Goal: Information Seeking & Learning: Learn about a topic

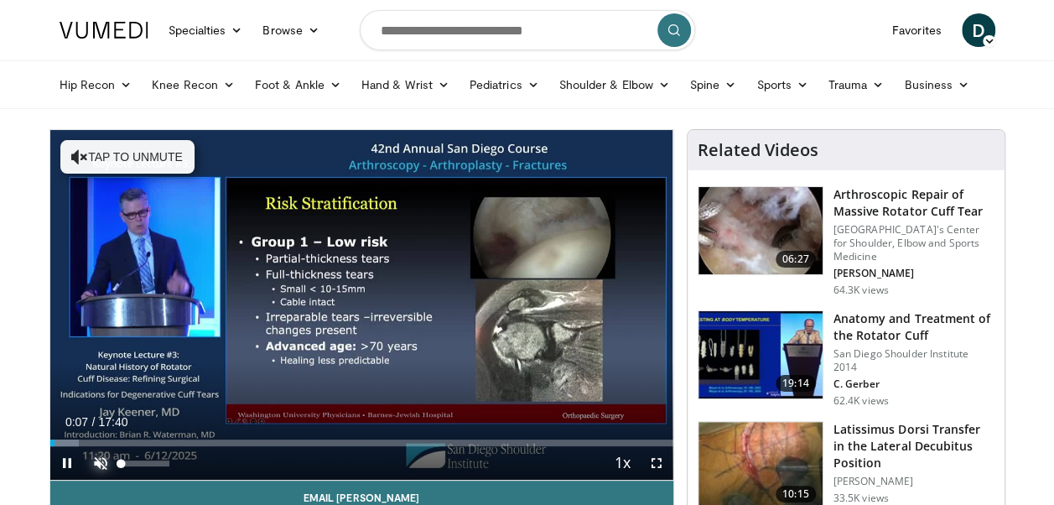
click at [104, 461] on span "Video Player" at bounding box center [101, 463] width 34 height 34
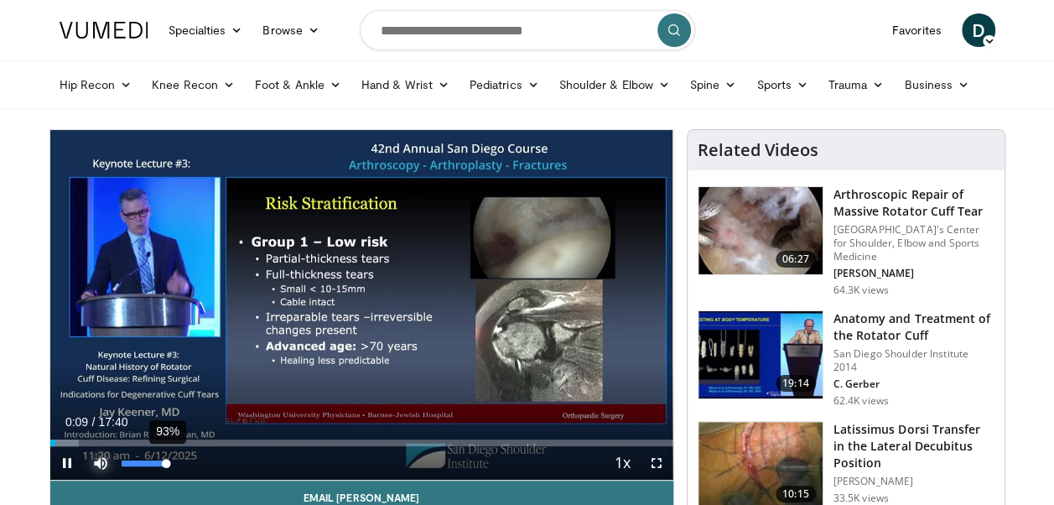
click at [165, 463] on div "93%" at bounding box center [146, 463] width 48 height 6
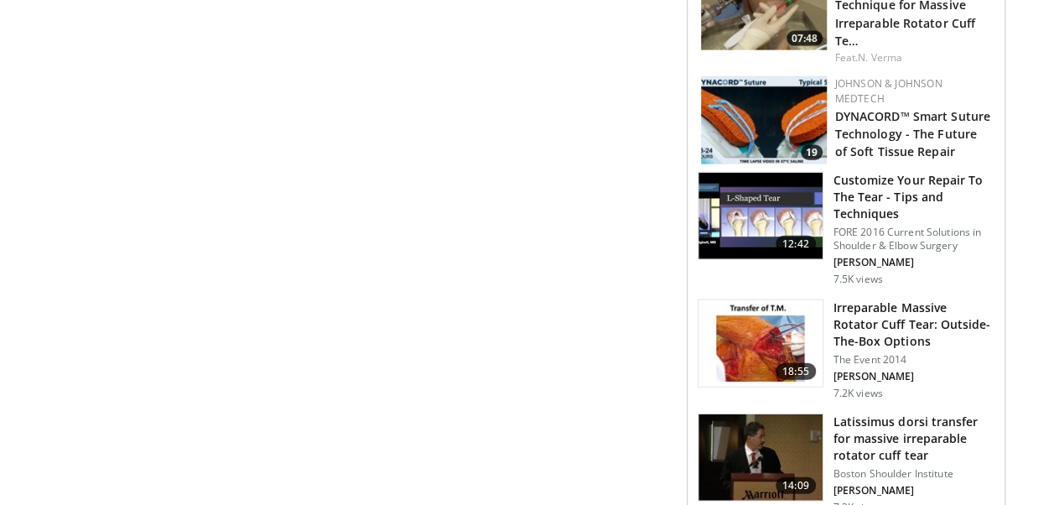
scroll to position [1845, 0]
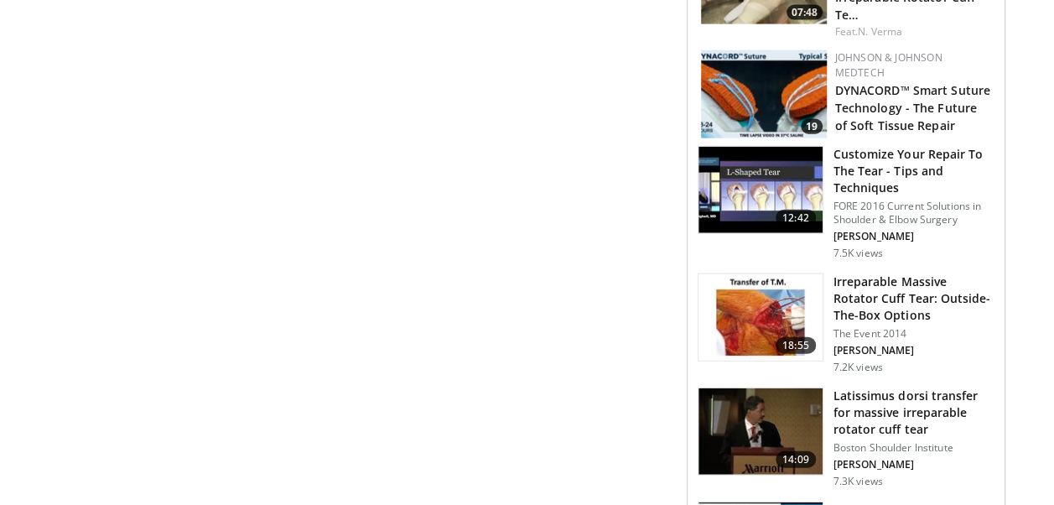
drag, startPoint x: 855, startPoint y: 201, endPoint x: 612, endPoint y: 220, distance: 243.9
click at [842, 187] on h3 "Customize Your Repair To The Tear - Tips and Techniques" at bounding box center [914, 171] width 161 height 50
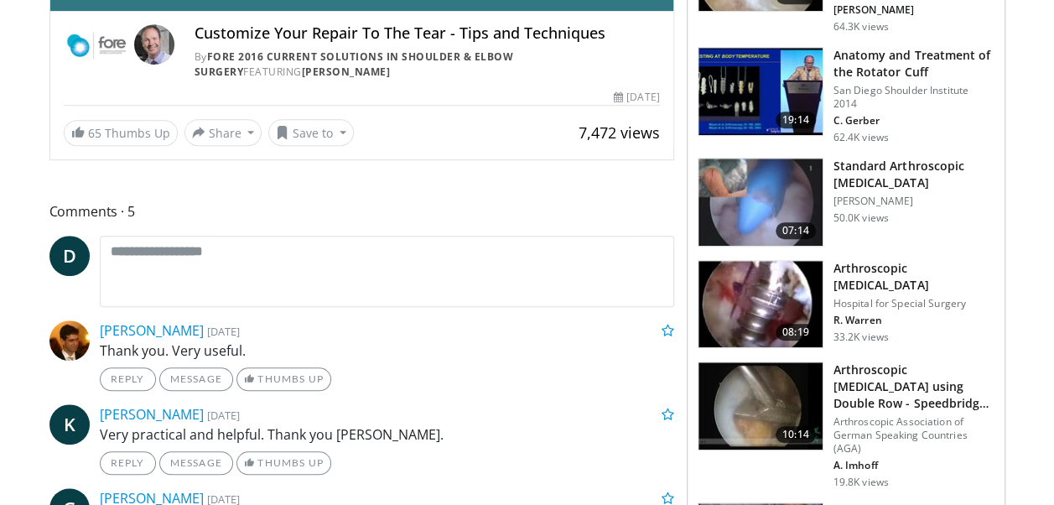
scroll to position [498, 0]
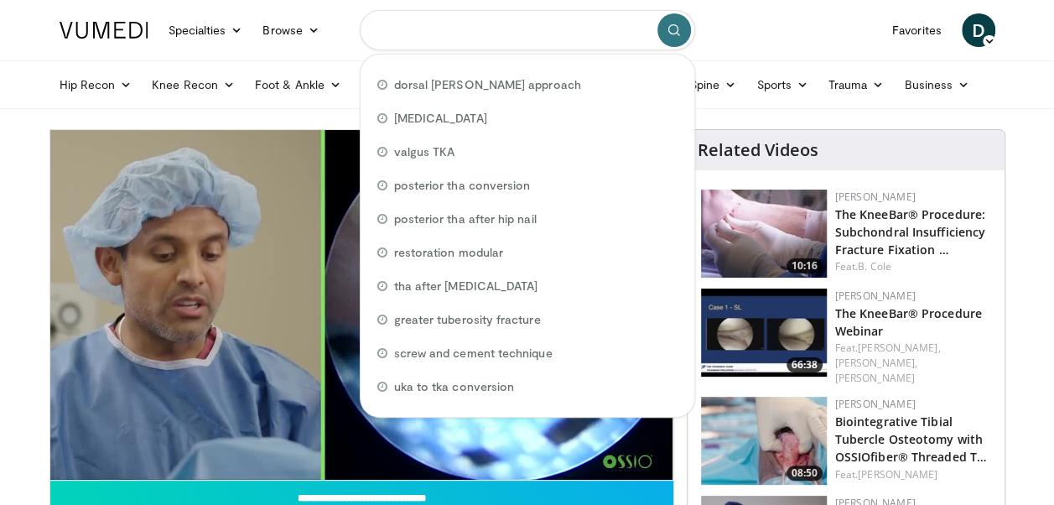
click at [521, 30] on input "Search topics, interventions" at bounding box center [527, 30] width 335 height 40
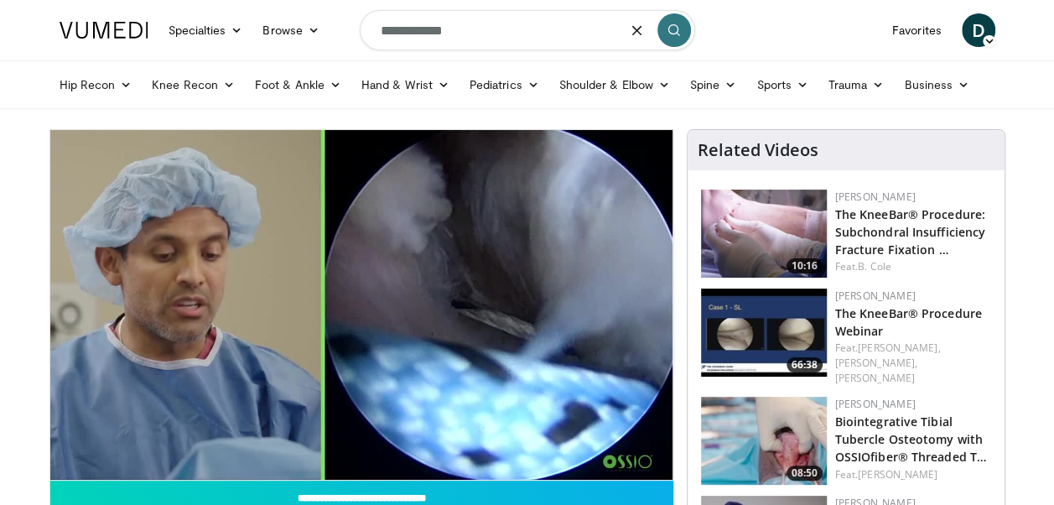
type input "**********"
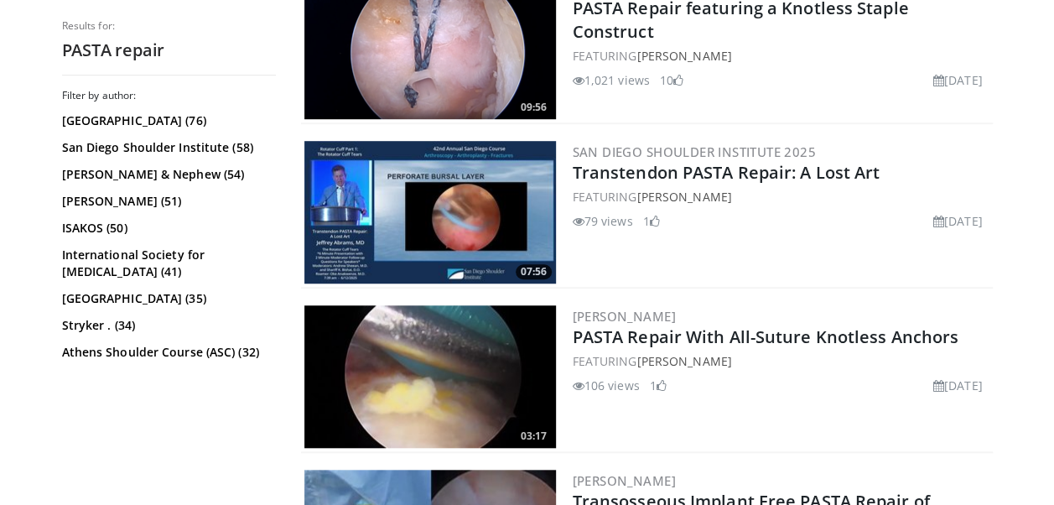
scroll to position [587, 0]
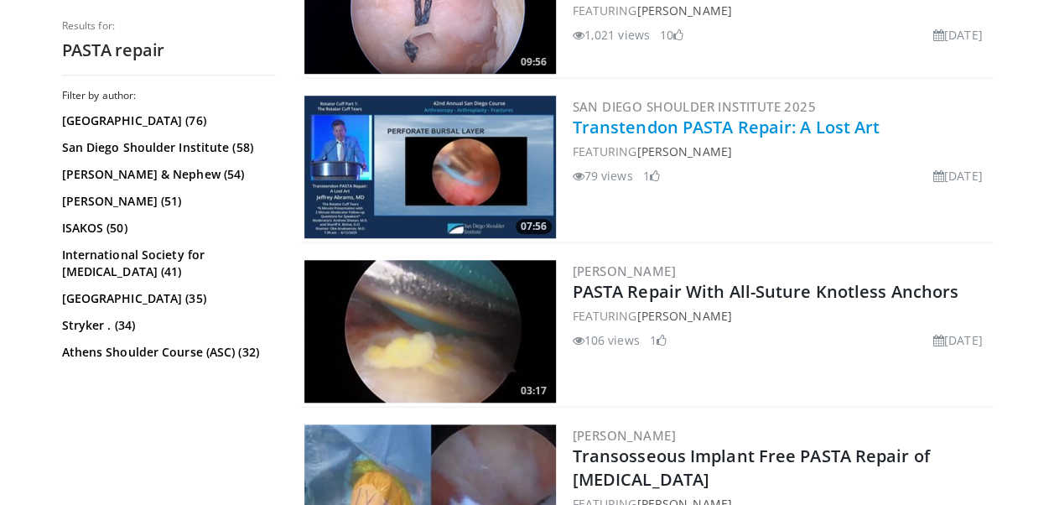
click at [721, 127] on link "Transtendon PASTA Repair: A Lost Art" at bounding box center [727, 127] width 308 height 23
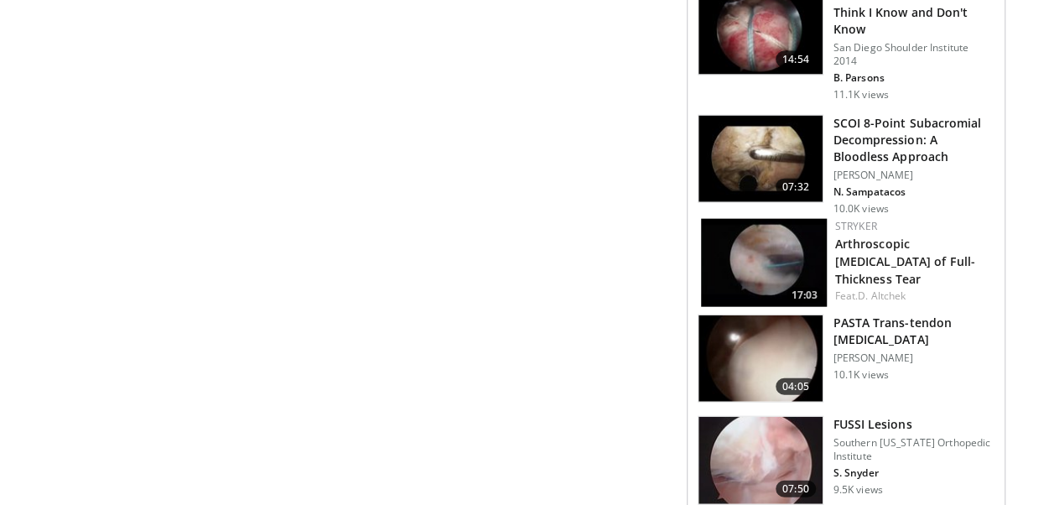
scroll to position [1845, 0]
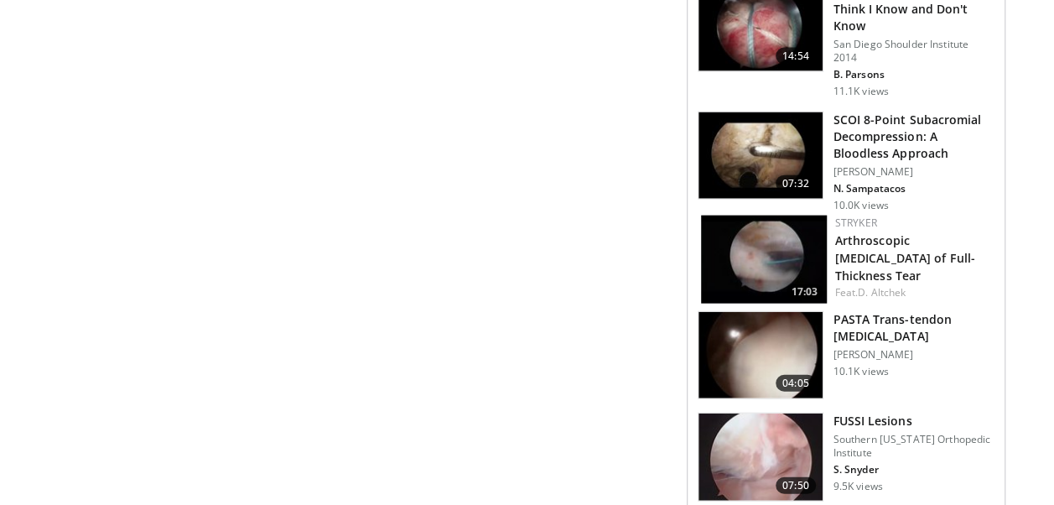
click at [758, 333] on img at bounding box center [761, 355] width 124 height 87
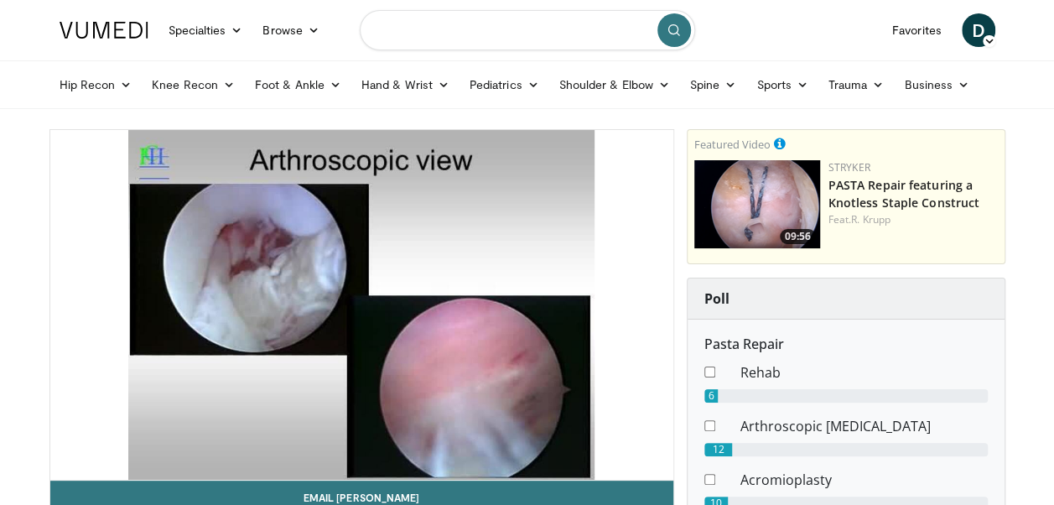
click at [433, 30] on input "Search topics, interventions" at bounding box center [527, 30] width 335 height 40
type input "**********"
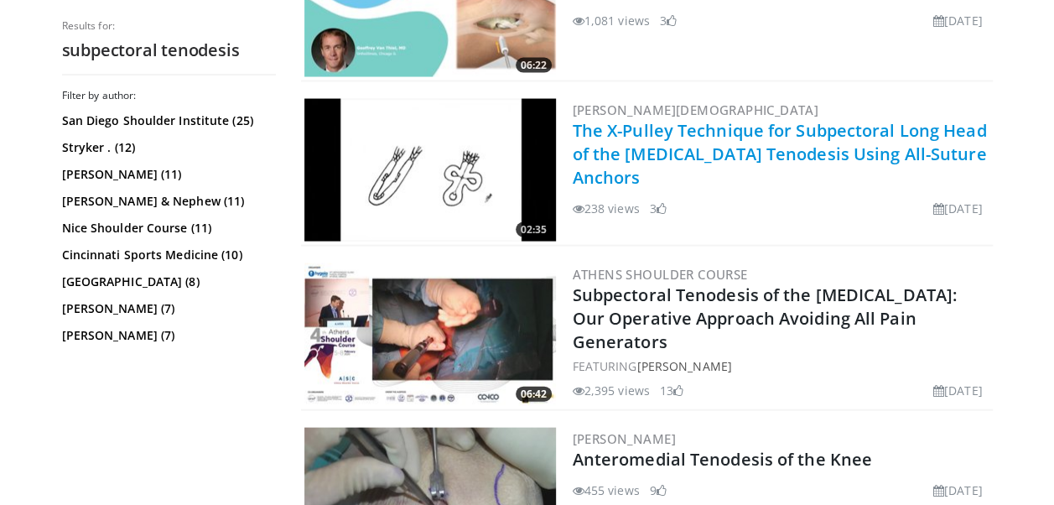
scroll to position [1677, 0]
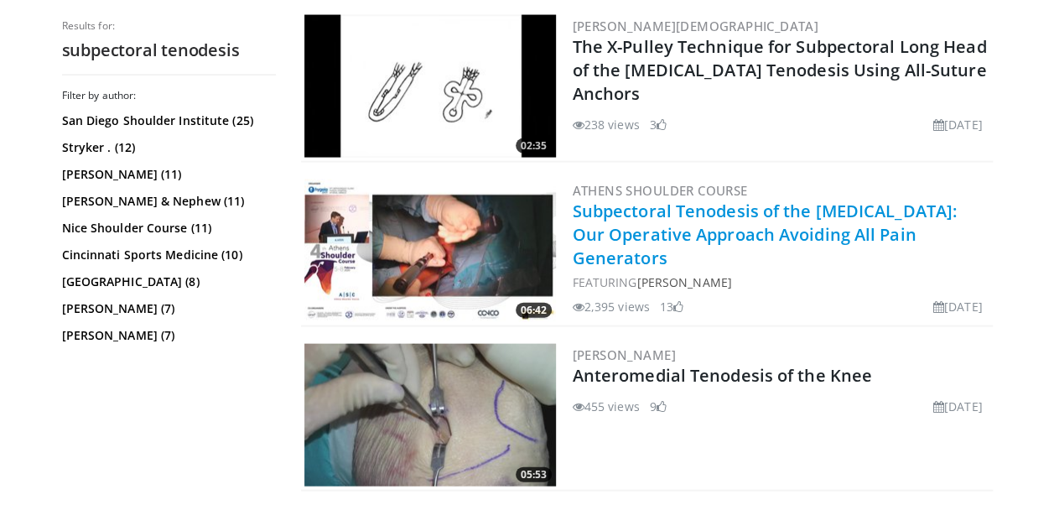
click at [663, 200] on link "Subpectoral Tenodesis of the Biceps: Our Operative Approach Avoiding All Pain G…" at bounding box center [765, 235] width 384 height 70
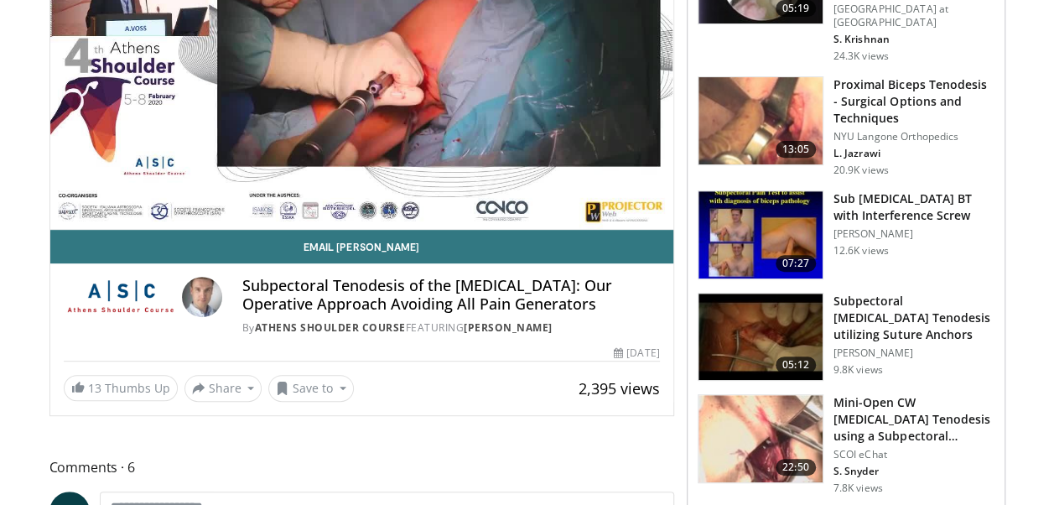
scroll to position [252, 0]
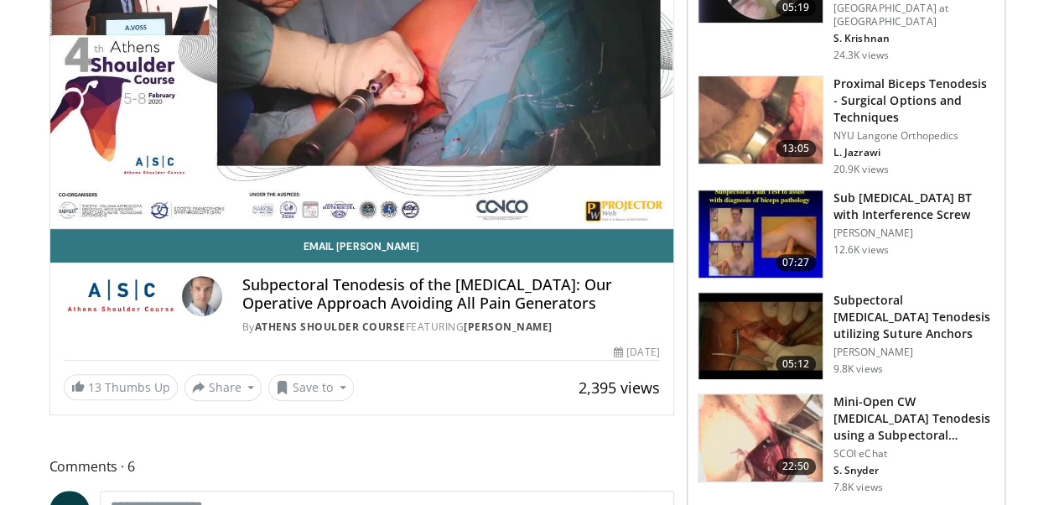
click at [761, 324] on img at bounding box center [761, 336] width 124 height 87
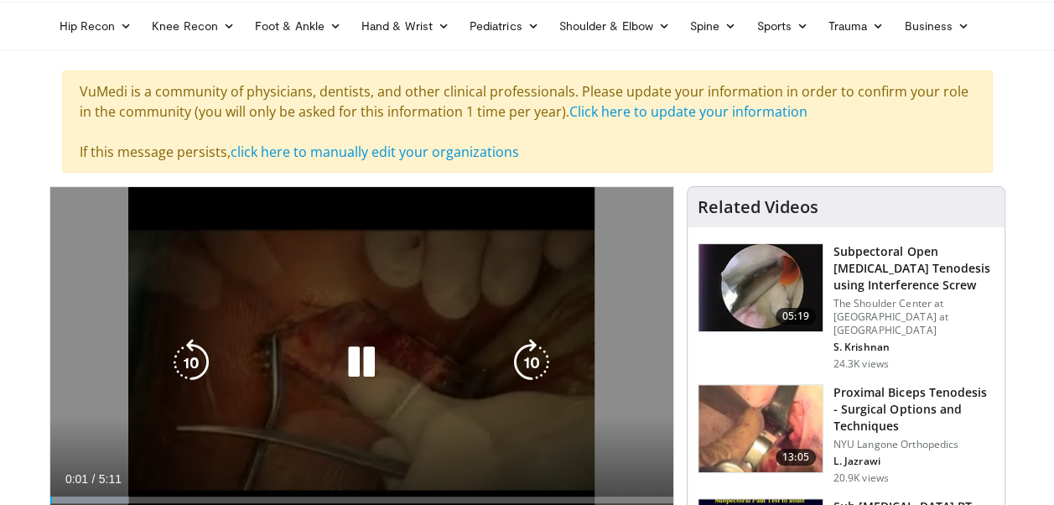
scroll to position [168, 0]
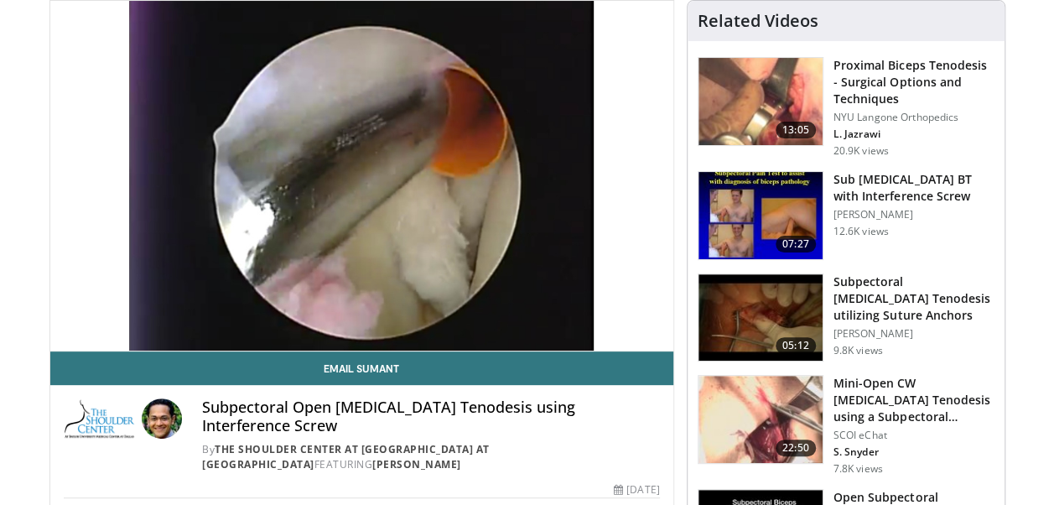
scroll to position [84, 0]
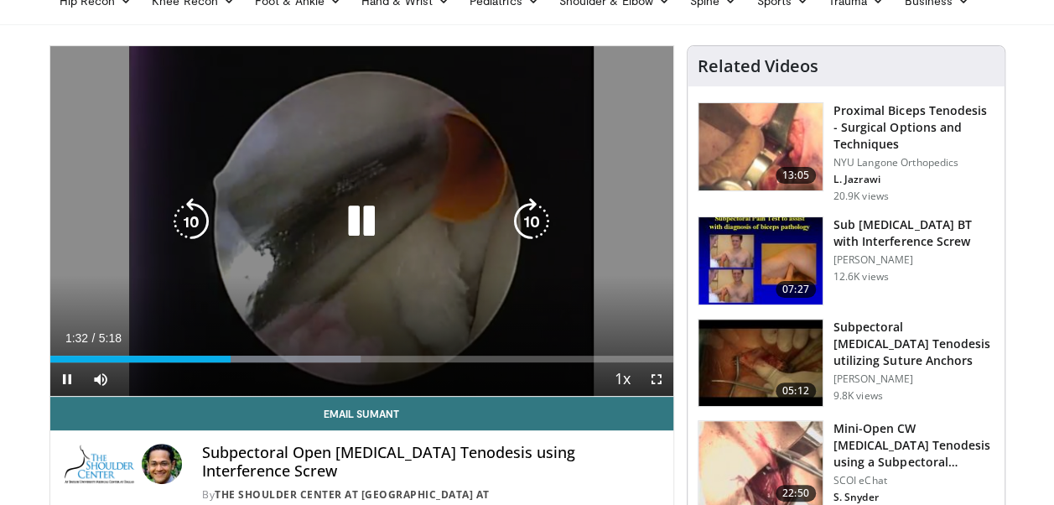
click at [596, 153] on div "10 seconds Tap to unmute" at bounding box center [361, 221] width 623 height 350
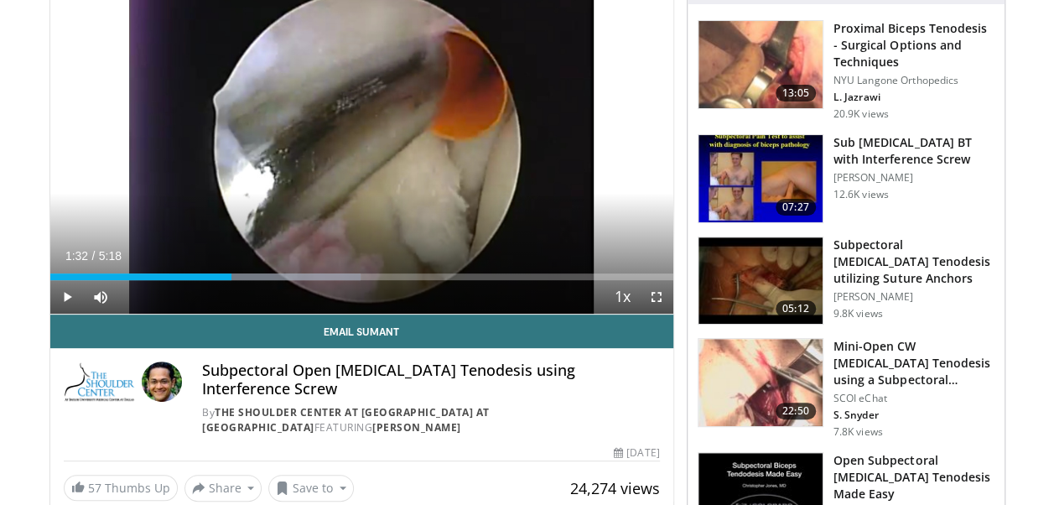
scroll to position [168, 0]
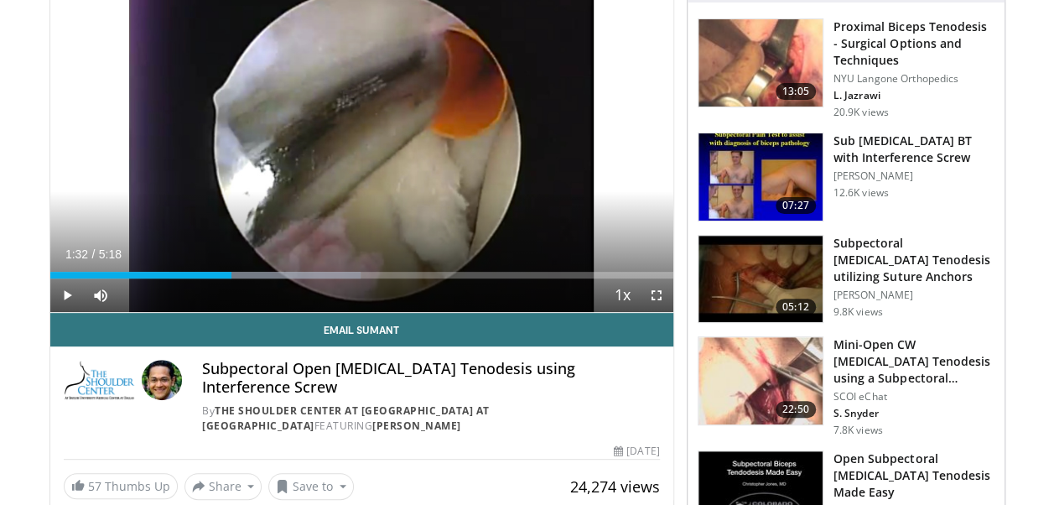
click at [762, 267] on img at bounding box center [761, 279] width 124 height 87
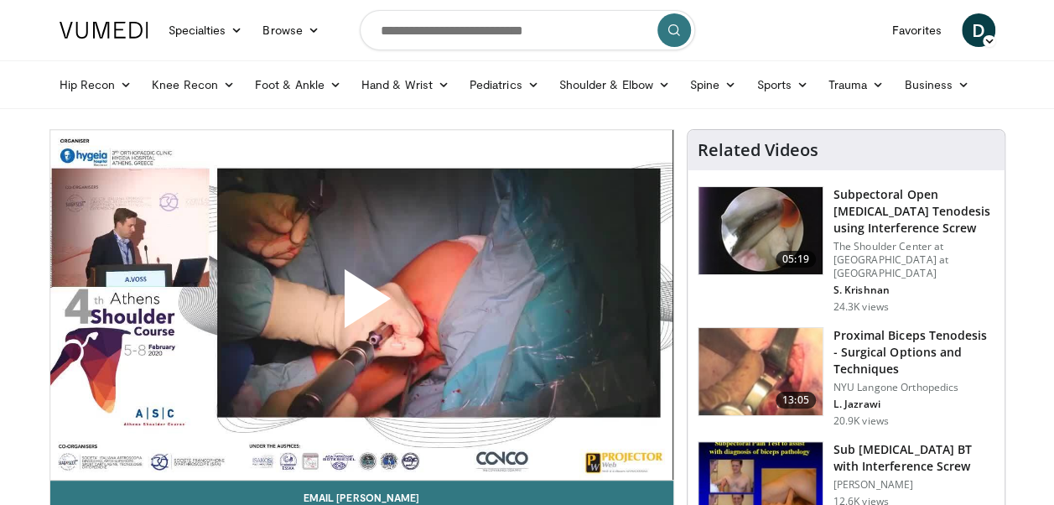
click at [361, 305] on span "Video Player" at bounding box center [361, 305] width 0 height 0
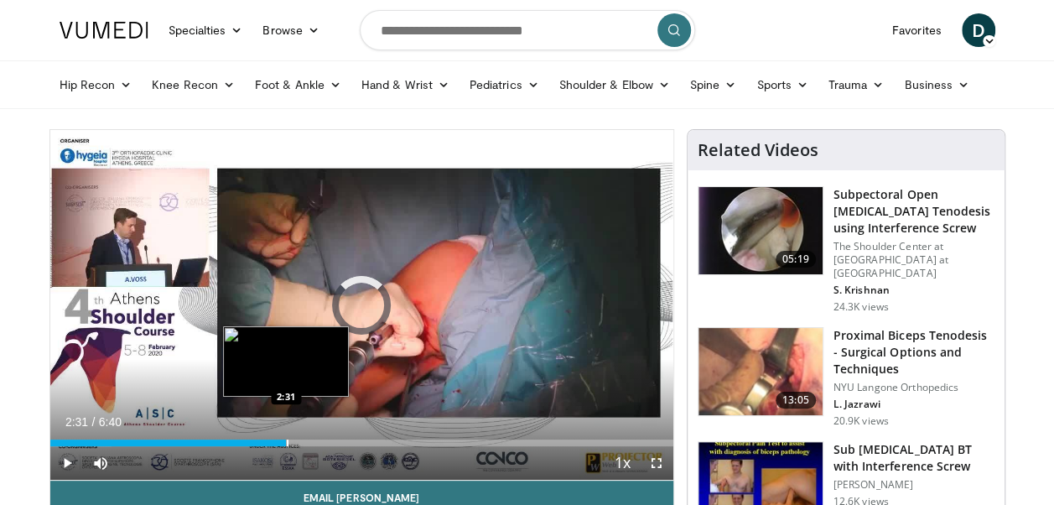
click at [287, 442] on div "Progress Bar" at bounding box center [288, 442] width 2 height 7
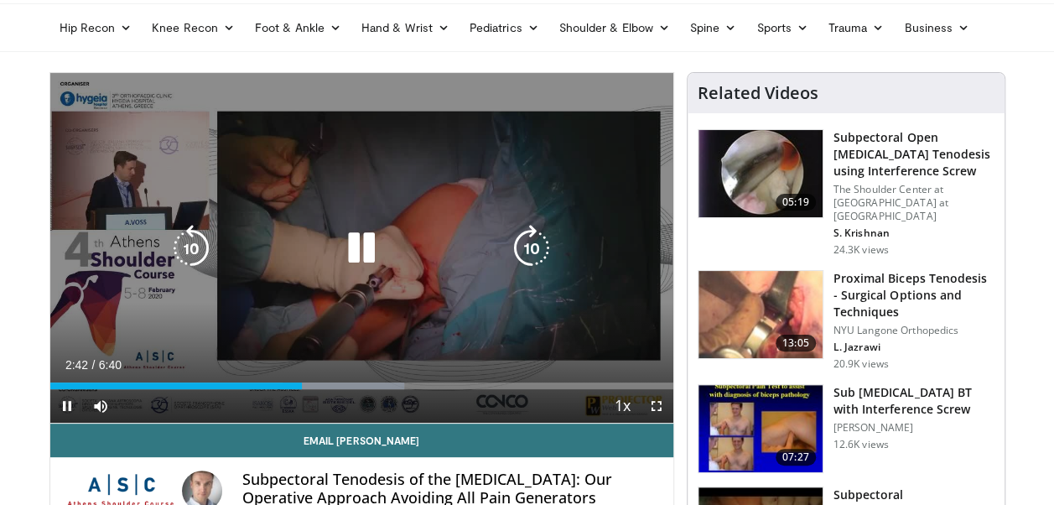
scroll to position [84, 0]
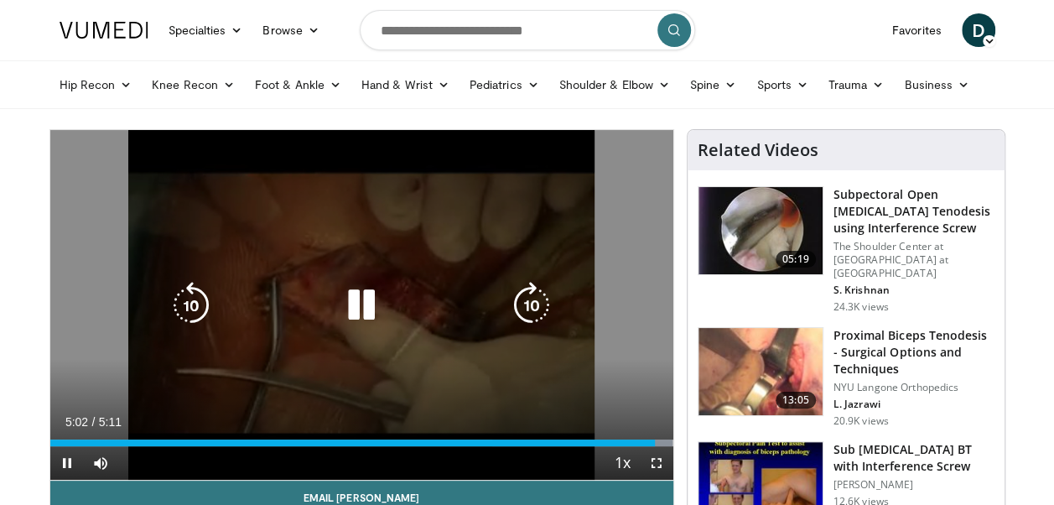
click at [626, 231] on div "10 seconds Tap to unmute" at bounding box center [361, 305] width 623 height 350
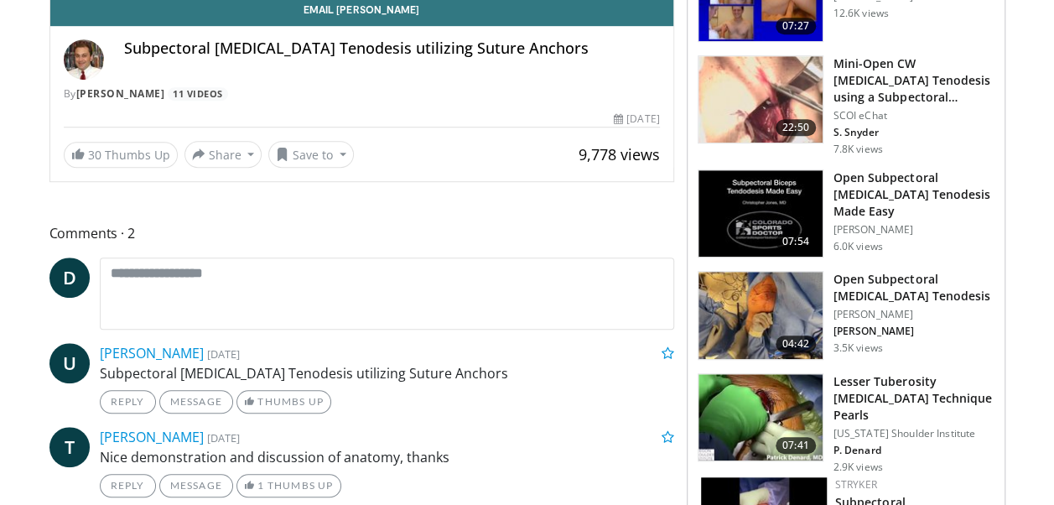
scroll to position [587, 0]
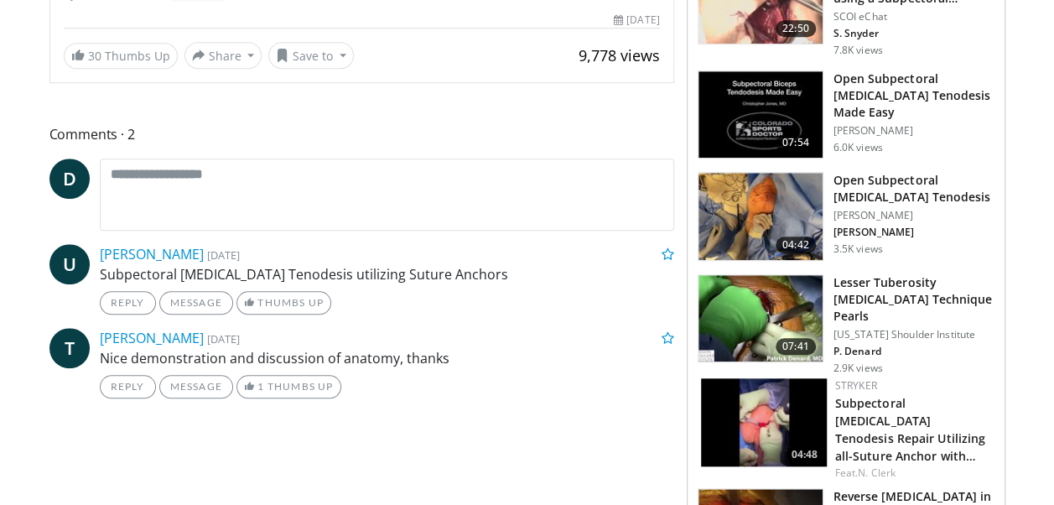
click at [903, 178] on h3 "Open Subpectoral [MEDICAL_DATA] Tenodesis" at bounding box center [914, 189] width 161 height 34
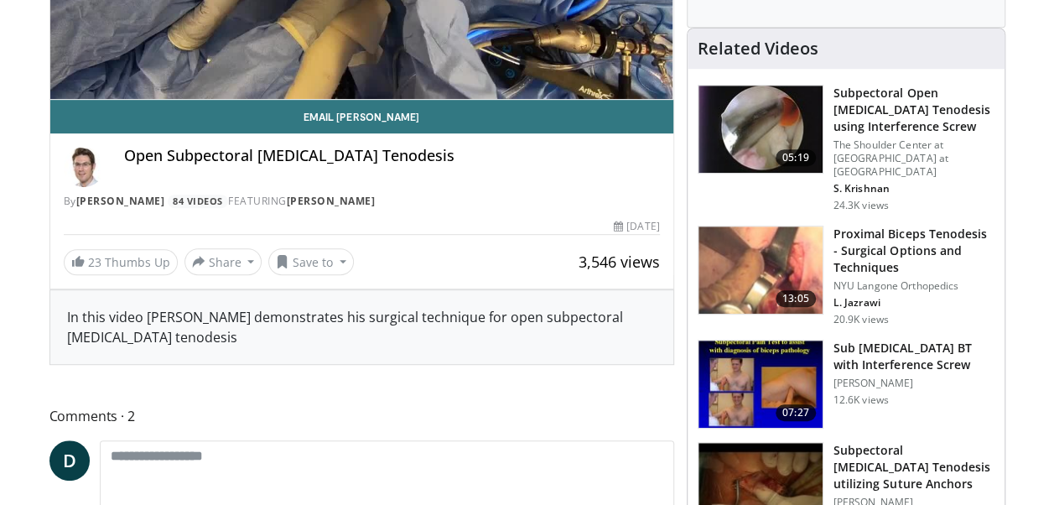
scroll to position [419, 0]
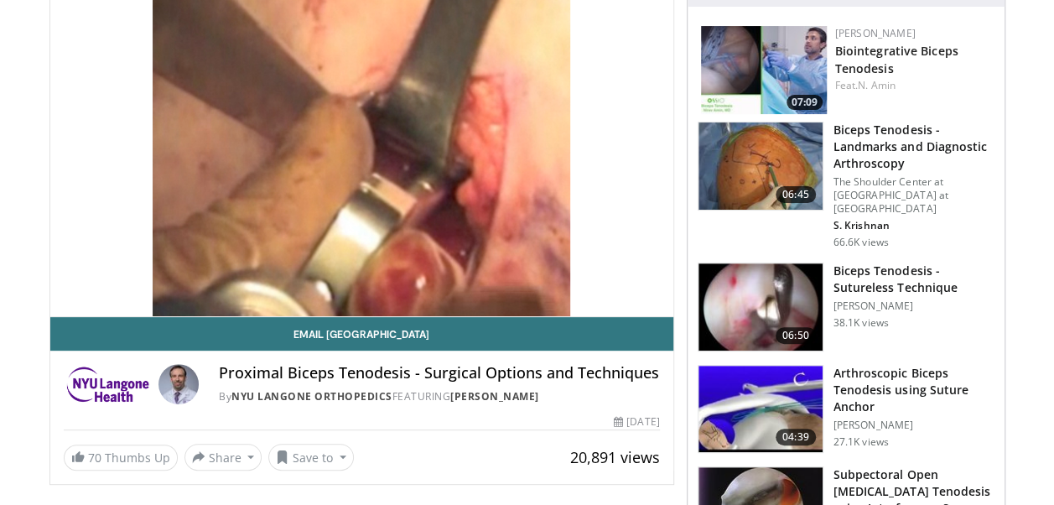
scroll to position [168, 0]
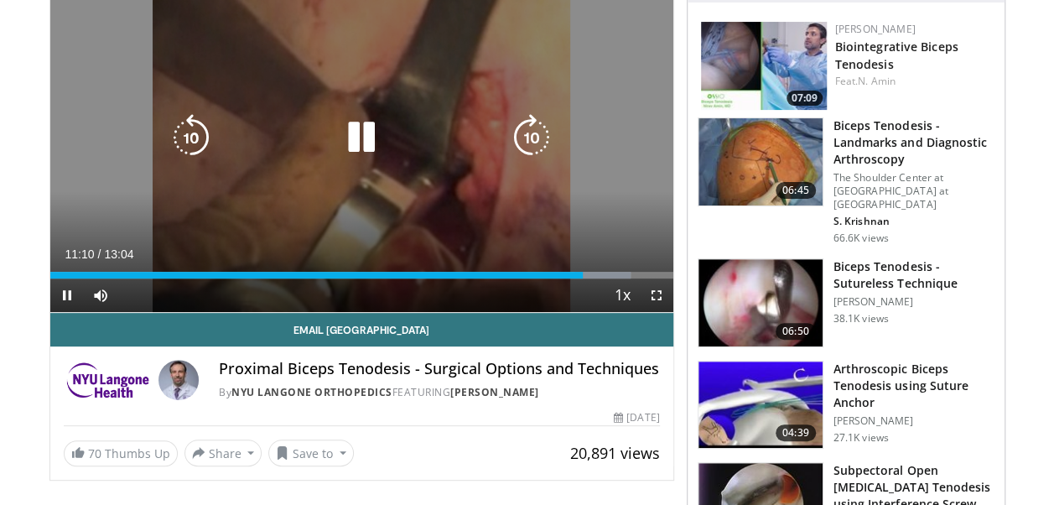
click at [99, 197] on div "10 seconds Tap to unmute" at bounding box center [361, 137] width 623 height 350
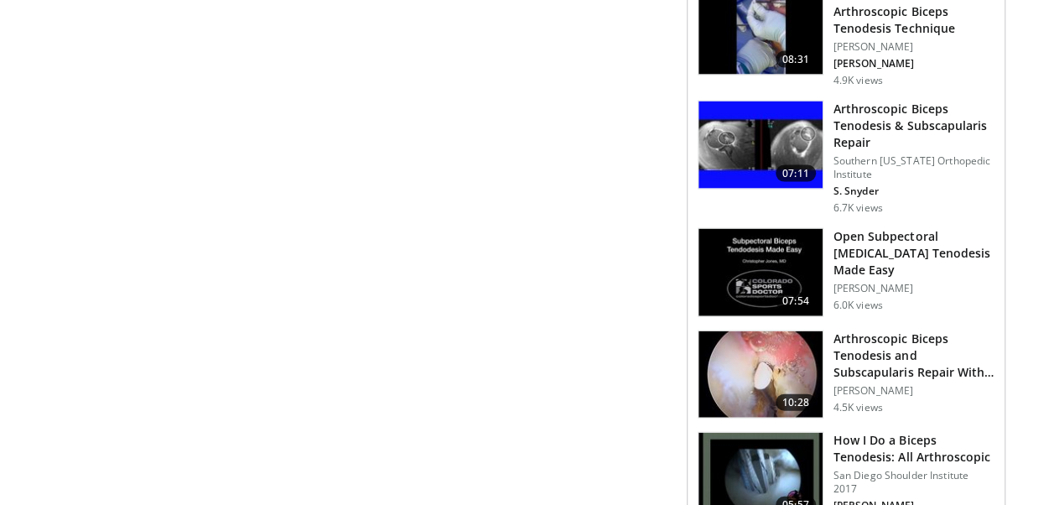
scroll to position [1677, 0]
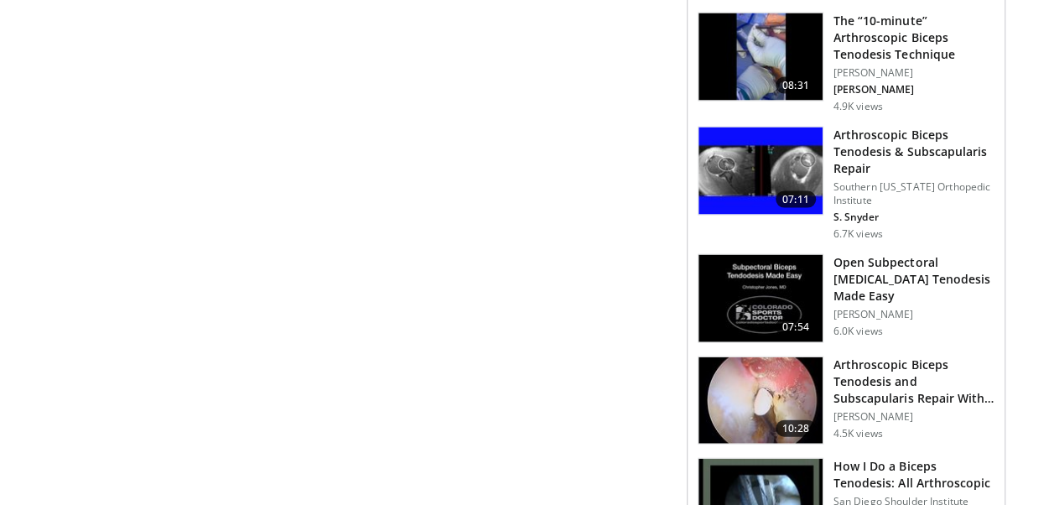
click at [870, 133] on h3 "Arthroscopic Biceps Tenodesis & Subscapularis Repair" at bounding box center [914, 152] width 161 height 50
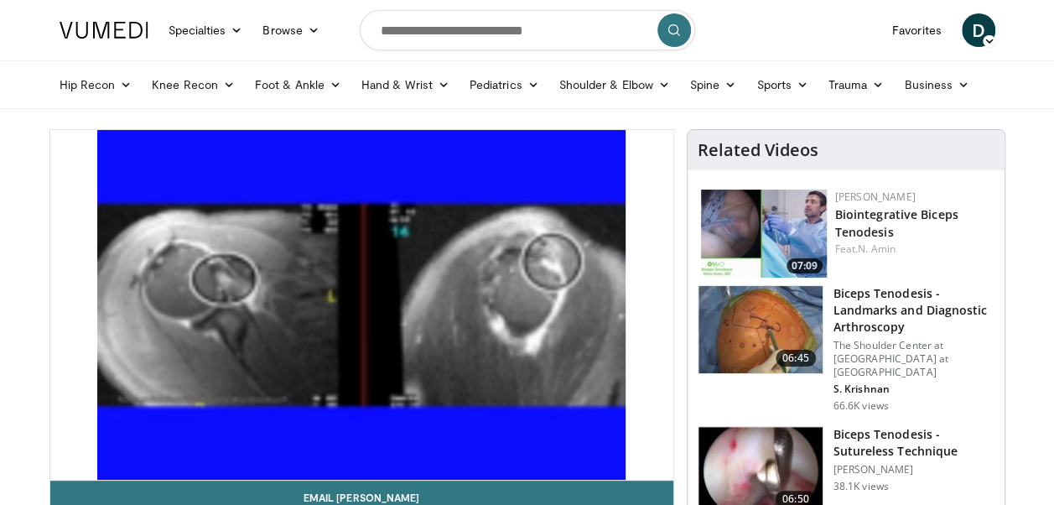
click at [159, 439] on div "10 seconds Tap to unmute" at bounding box center [361, 305] width 623 height 350
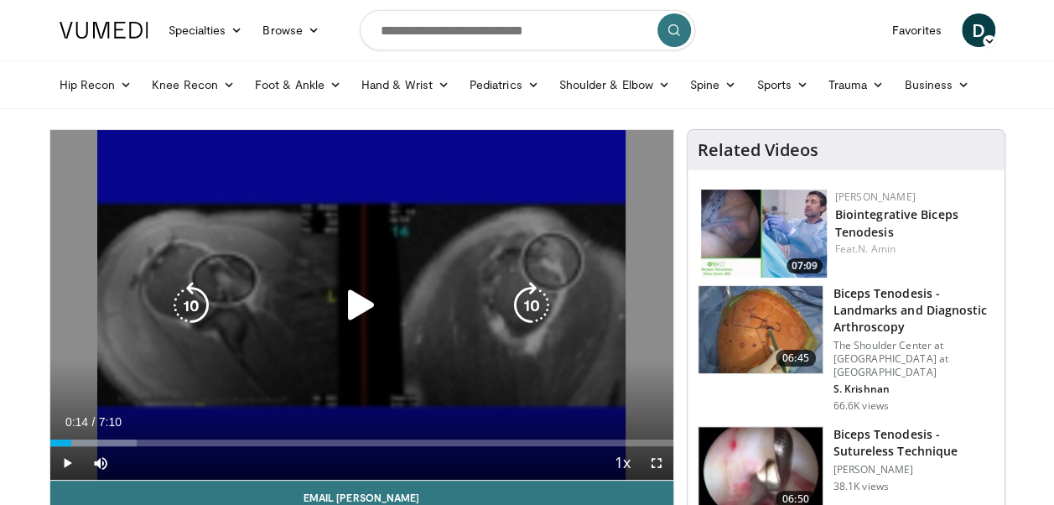
click at [571, 234] on div "10 seconds Tap to unmute" at bounding box center [361, 305] width 623 height 350
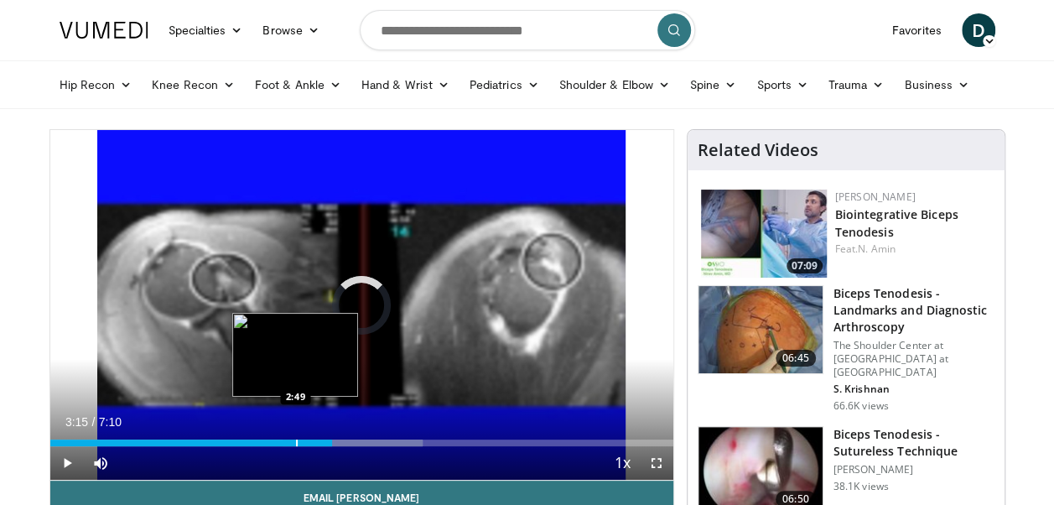
click at [295, 438] on div "Loaded : 59.84% 2:49 2:49" at bounding box center [361, 438] width 623 height 16
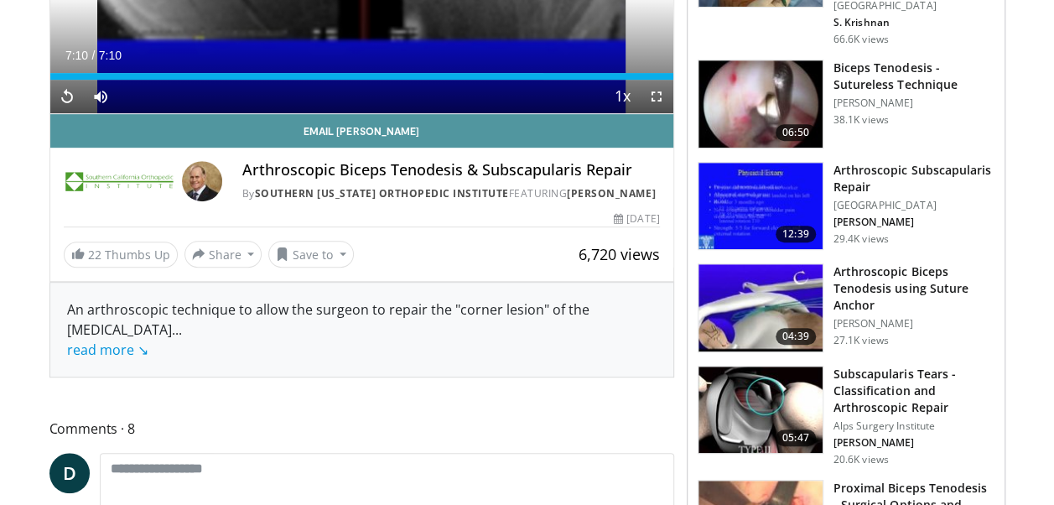
scroll to position [84, 0]
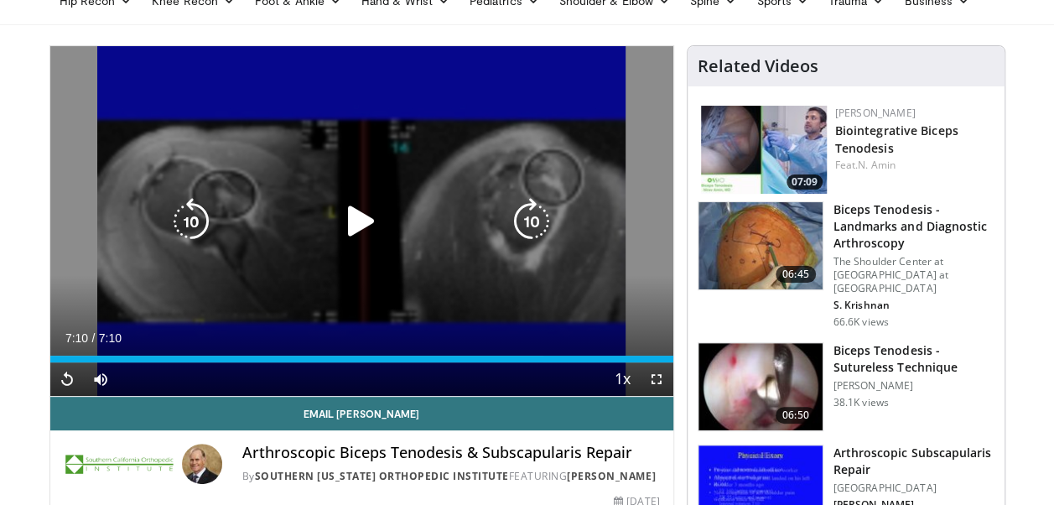
click at [434, 272] on div "10 seconds Tap to unmute" at bounding box center [361, 221] width 623 height 350
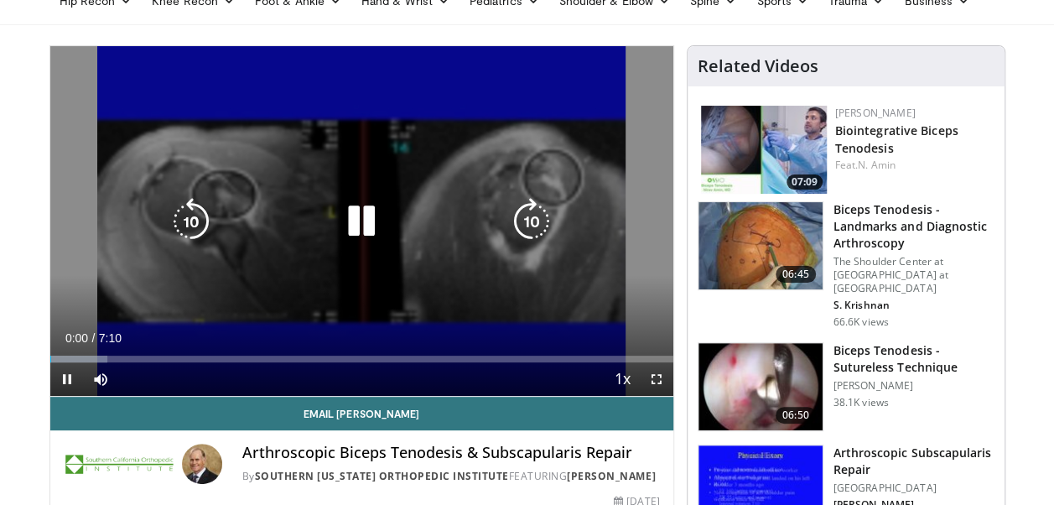
click at [434, 272] on div "10 seconds Tap to unmute" at bounding box center [361, 221] width 623 height 350
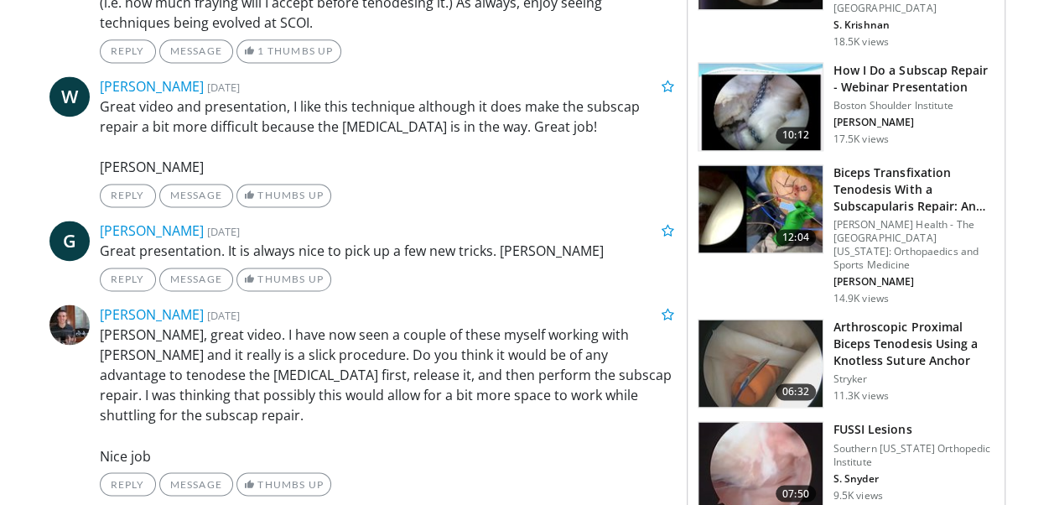
scroll to position [1174, 0]
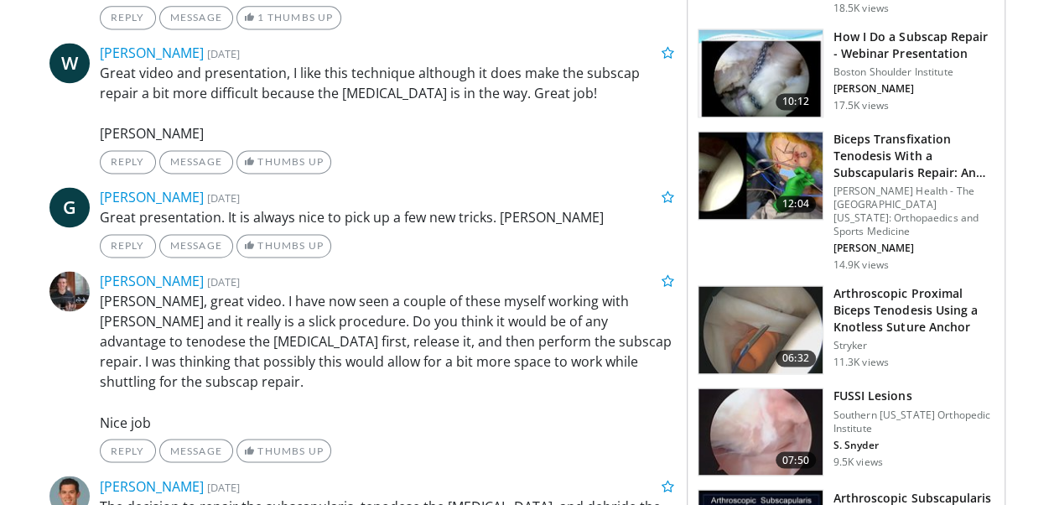
click at [787, 320] on img at bounding box center [761, 329] width 124 height 87
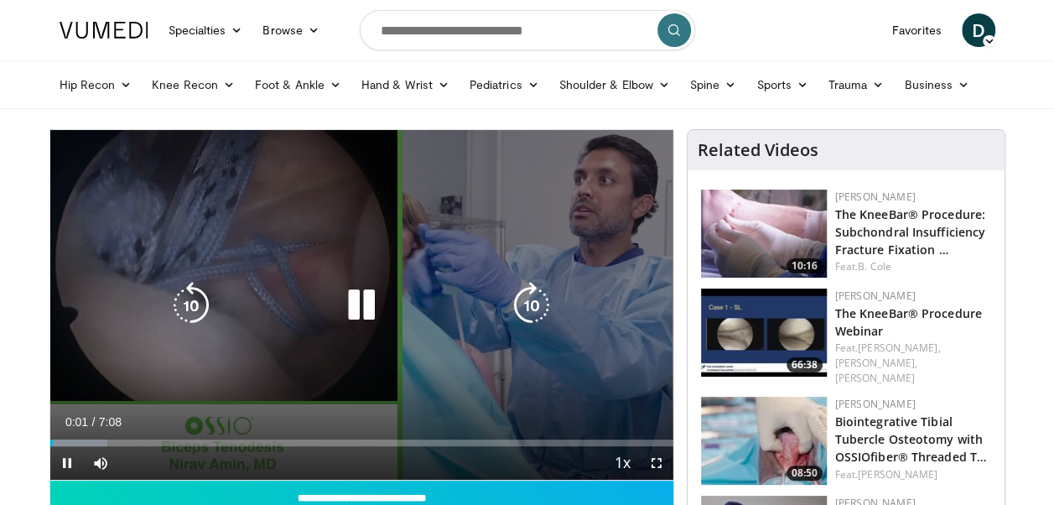
click at [262, 268] on div "10 seconds Tap to unmute" at bounding box center [361, 305] width 623 height 350
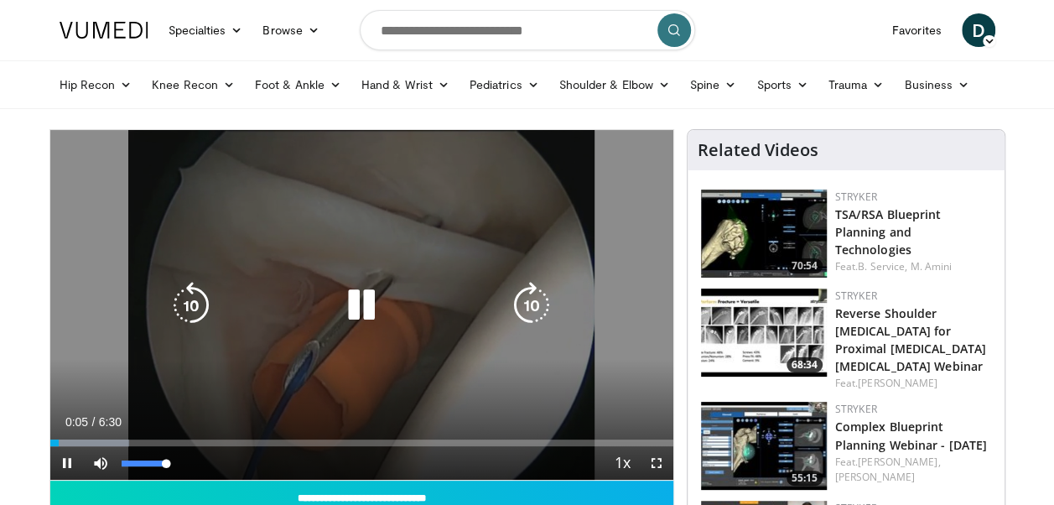
click at [143, 466] on div "47%" at bounding box center [146, 463] width 59 height 34
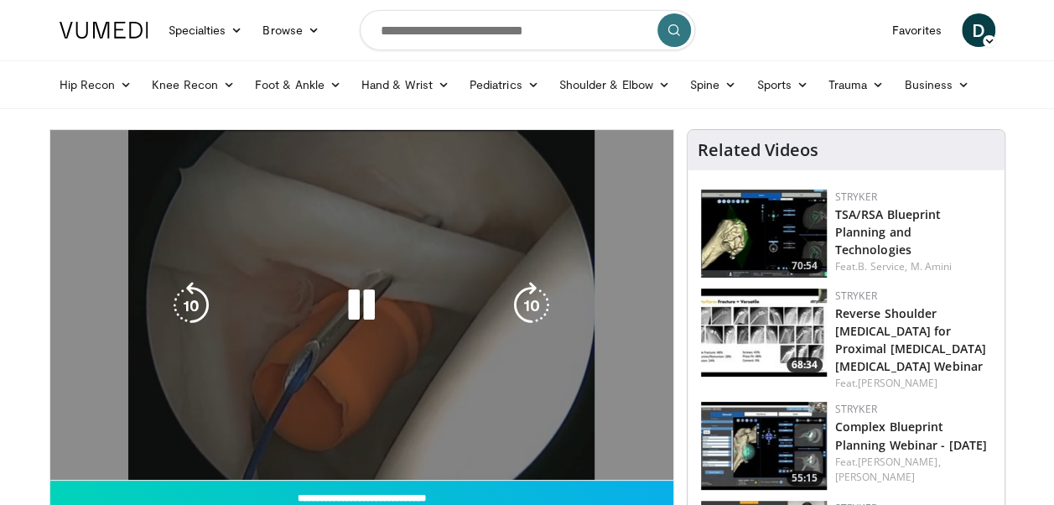
click at [159, 440] on video-js "**********" at bounding box center [361, 305] width 623 height 351
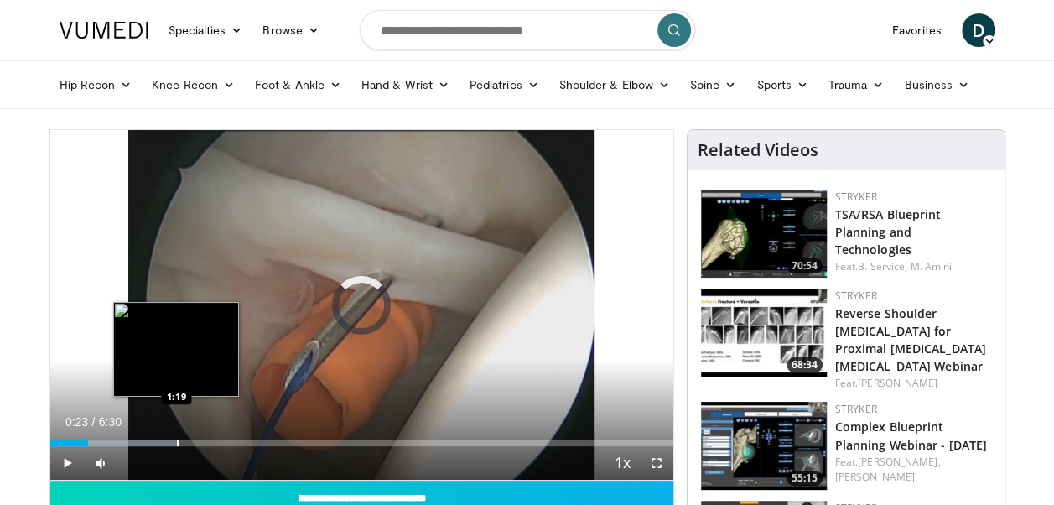
click at [177, 441] on div "Progress Bar" at bounding box center [178, 442] width 2 height 7
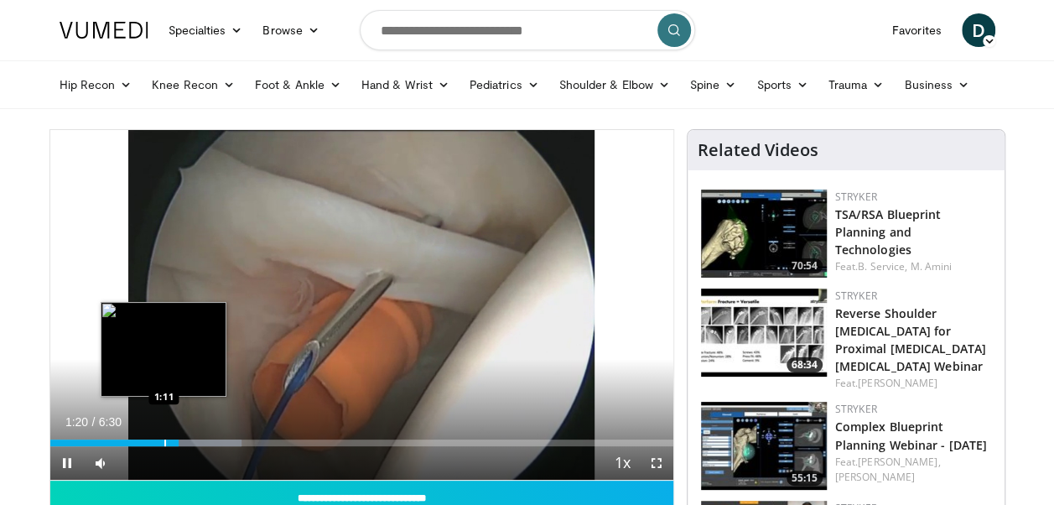
click at [163, 440] on div "Loaded : 30.72% 1:20 1:11" at bounding box center [361, 442] width 623 height 7
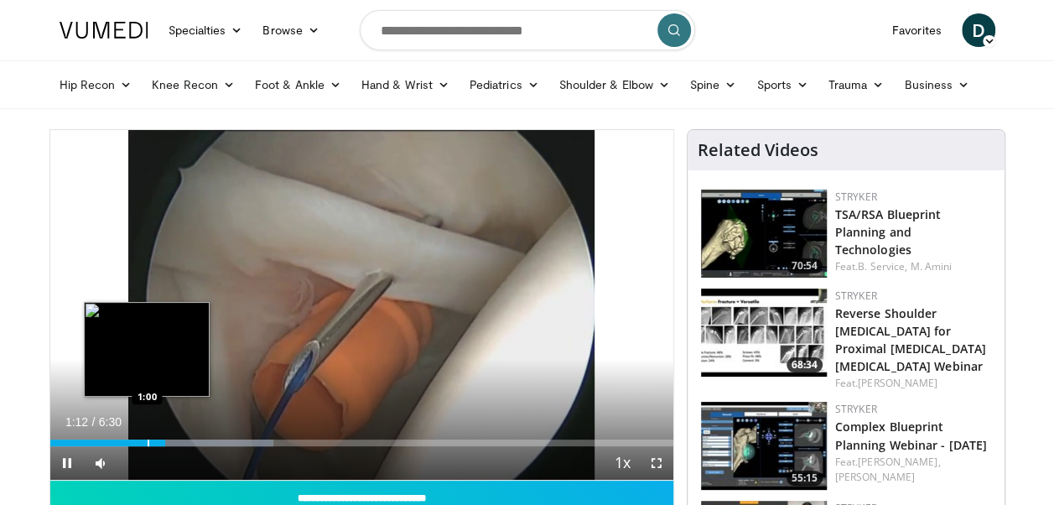
click at [146, 439] on div "Loaded : 35.84% 1:12 1:00" at bounding box center [361, 442] width 623 height 7
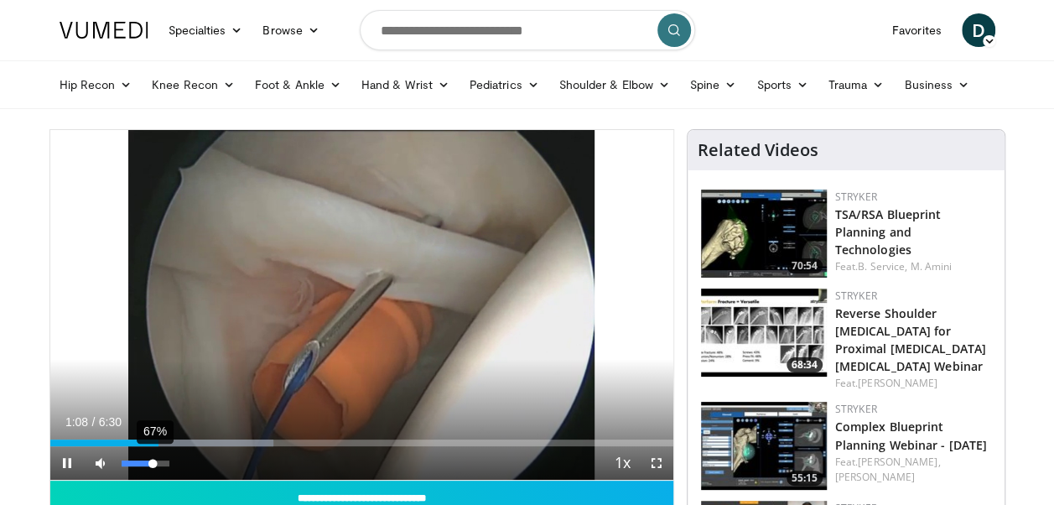
click at [153, 465] on div "67%" at bounding box center [146, 463] width 59 height 34
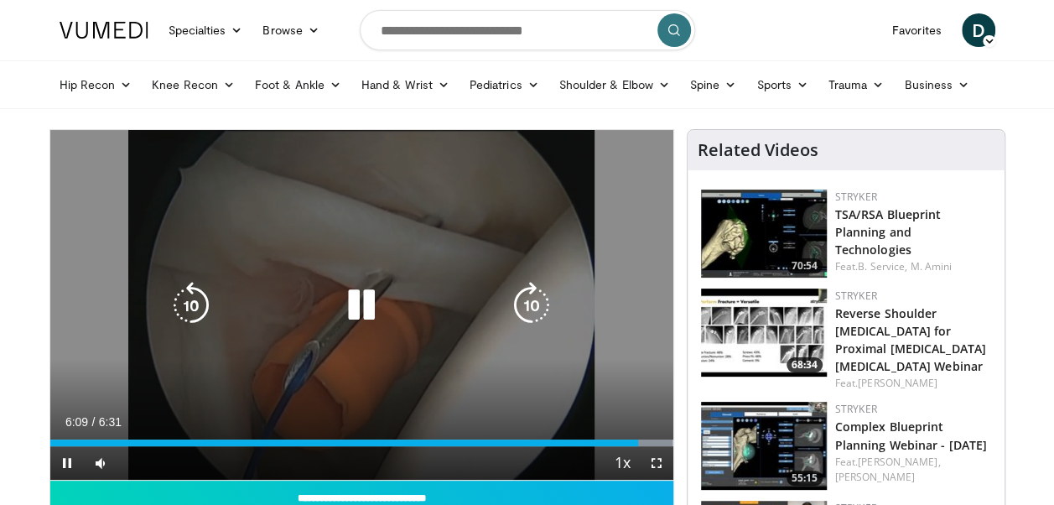
click at [638, 327] on div "10 seconds Tap to unmute" at bounding box center [361, 305] width 623 height 350
